Goal: Task Accomplishment & Management: Manage account settings

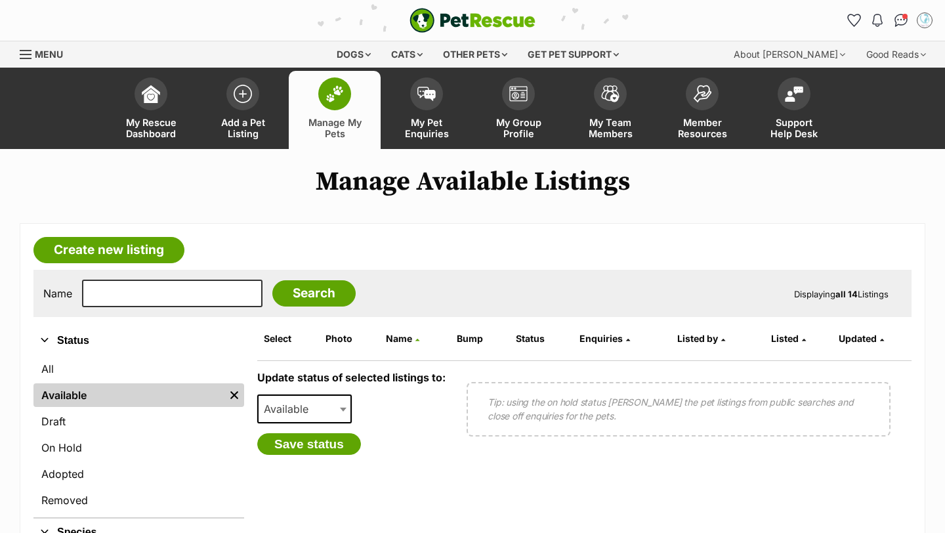
click at [333, 117] on span "Manage My Pets" at bounding box center [334, 128] width 59 height 22
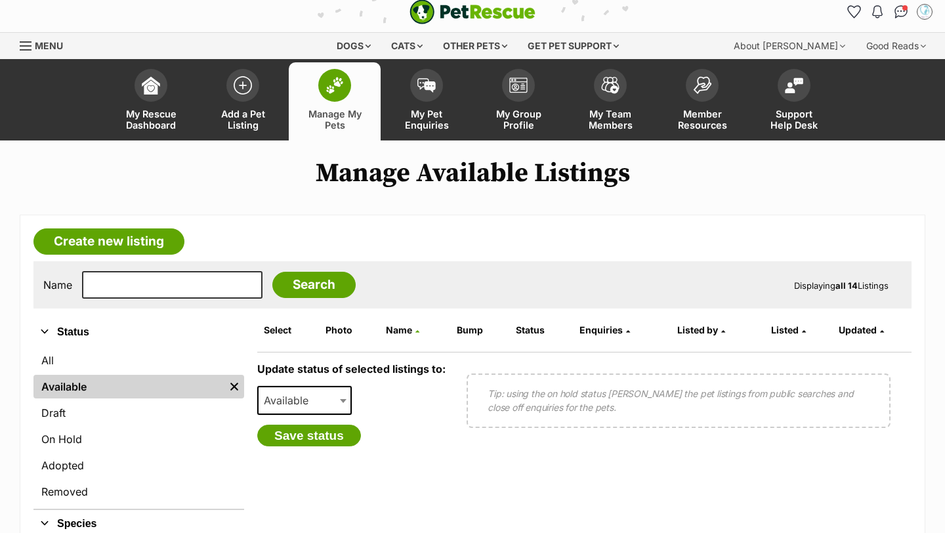
scroll to position [11, 0]
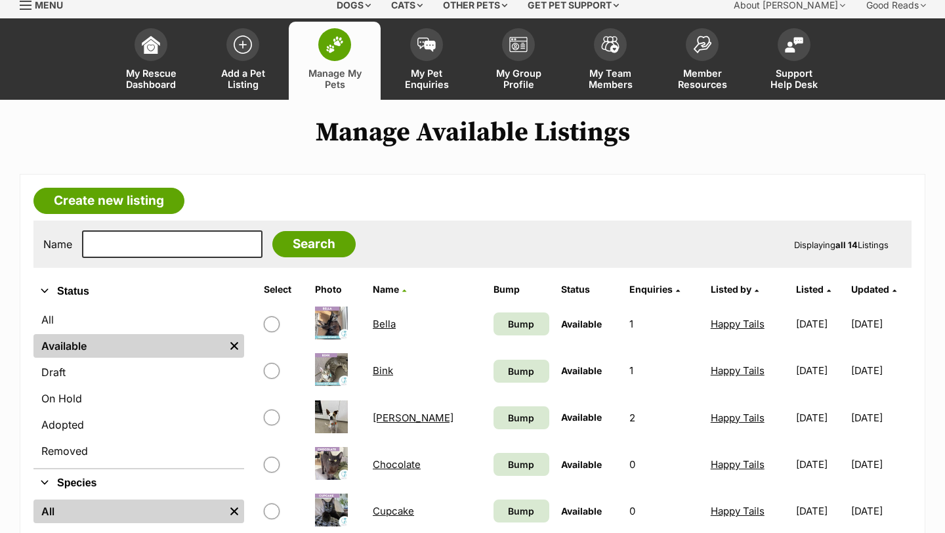
scroll to position [11, 0]
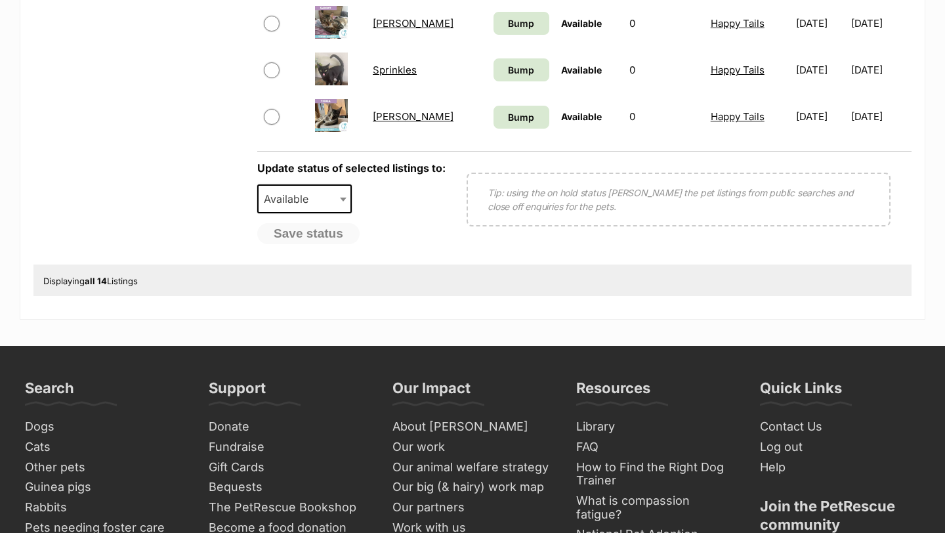
scroll to position [881, 0]
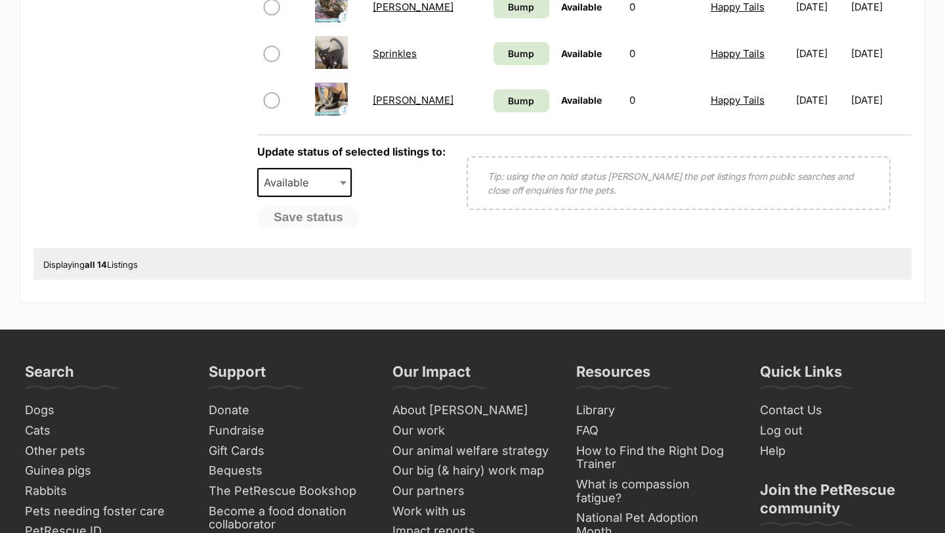
click at [390, 59] on link "Sprinkles" at bounding box center [395, 53] width 44 height 12
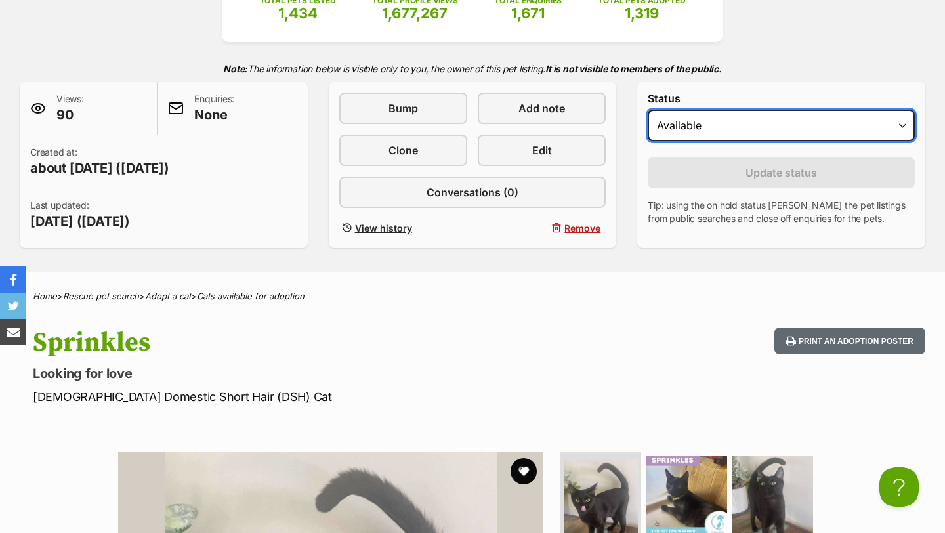
click at [795, 125] on select "Draft Available On hold Adopted" at bounding box center [781, 126] width 267 height 32
select select "rehomed"
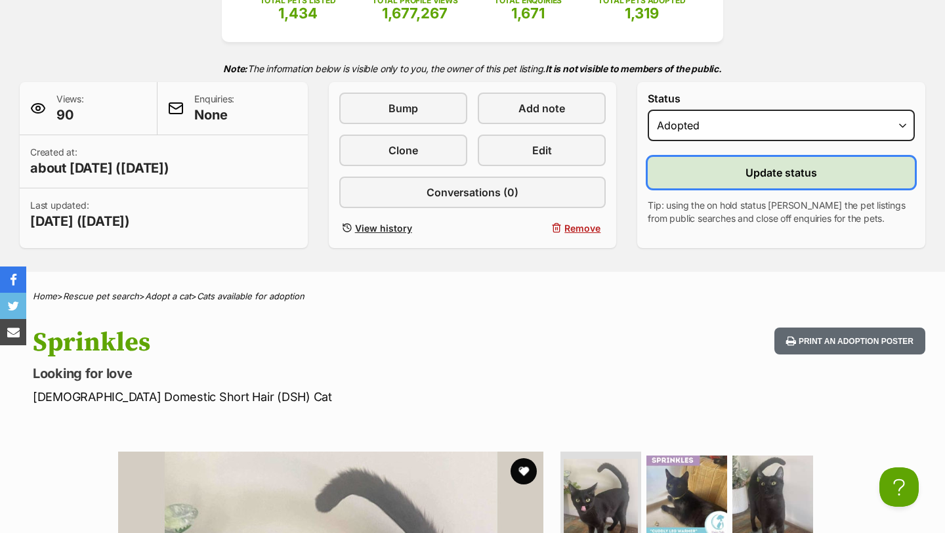
click at [761, 178] on span "Update status" at bounding box center [782, 173] width 72 height 16
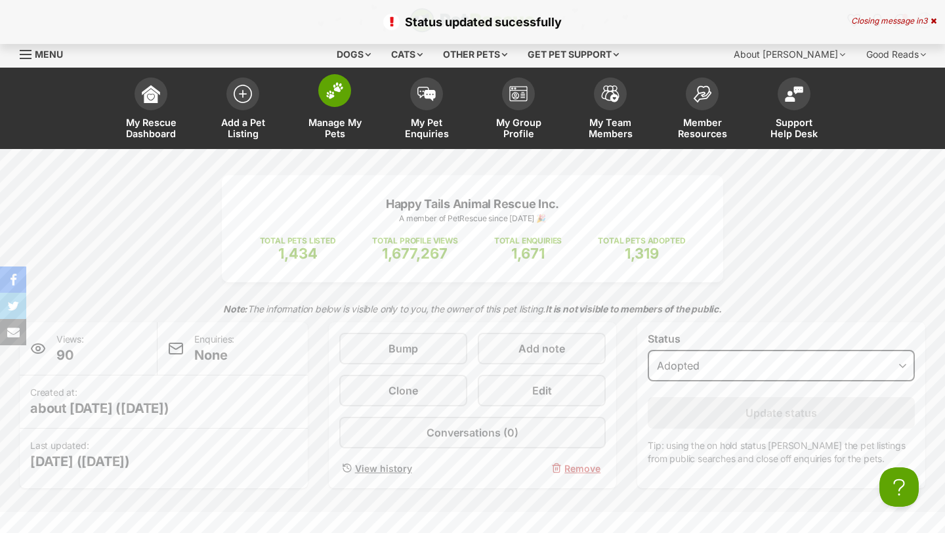
click at [339, 86] on img at bounding box center [335, 90] width 18 height 17
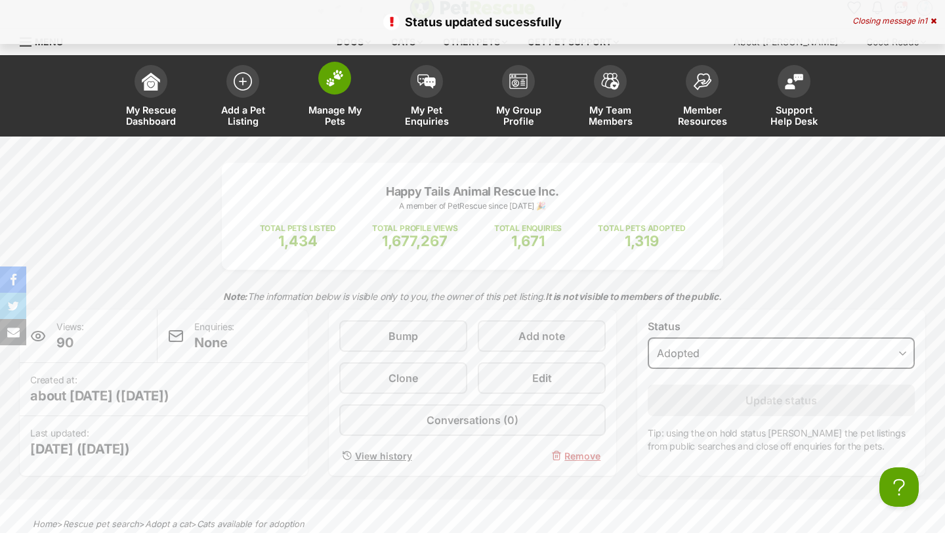
scroll to position [23, 0]
